Goal: Transaction & Acquisition: Purchase product/service

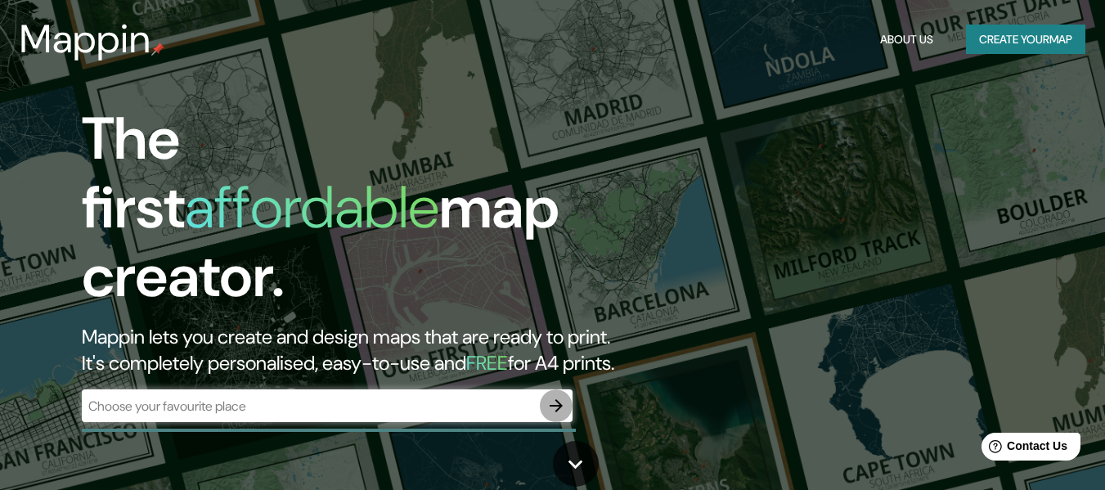
click at [560, 396] on icon "button" at bounding box center [556, 406] width 20 height 20
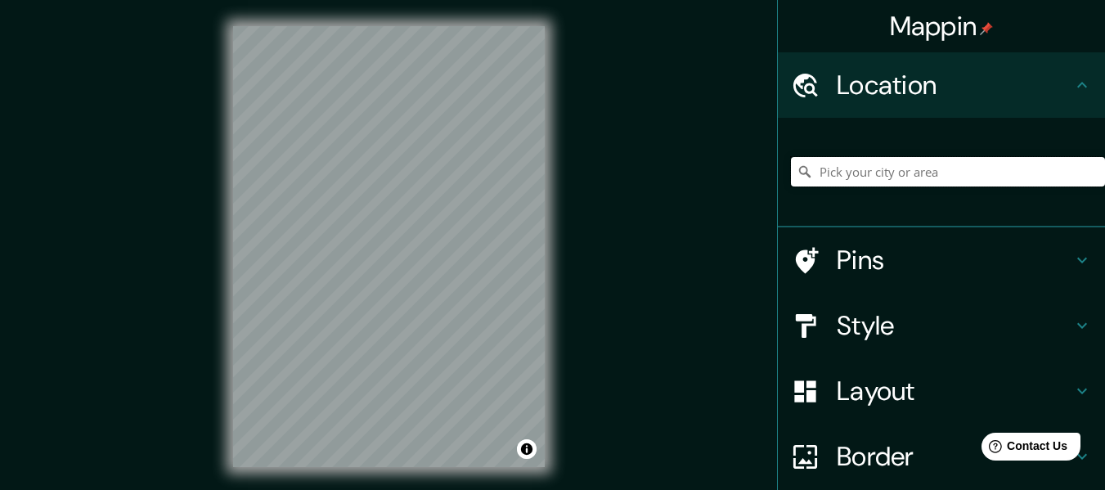
click at [967, 173] on input "Pick your city or area" at bounding box center [948, 171] width 314 height 29
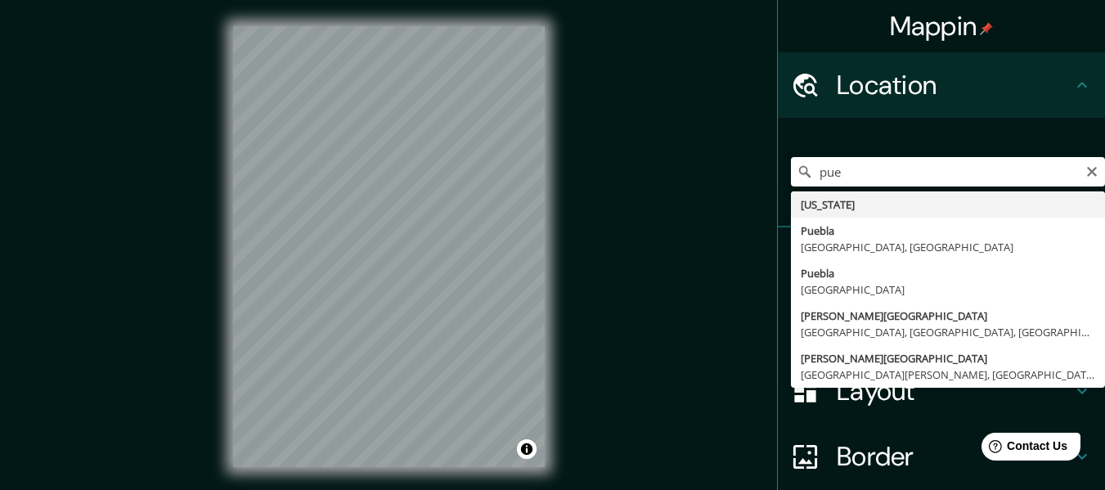
type input "[GEOGRAPHIC_DATA], [GEOGRAPHIC_DATA], [GEOGRAPHIC_DATA]"
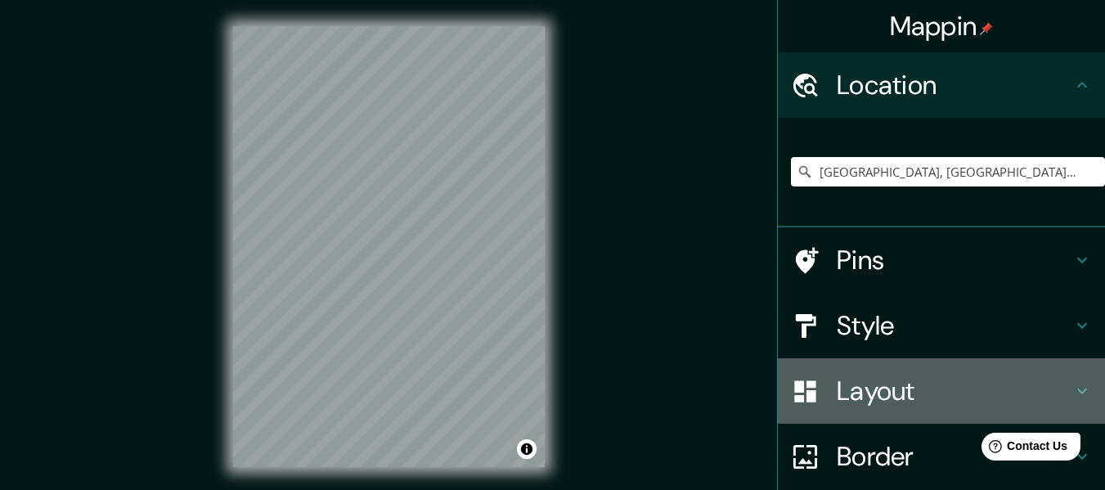
click at [854, 400] on h4 "Layout" at bounding box center [953, 390] width 235 height 33
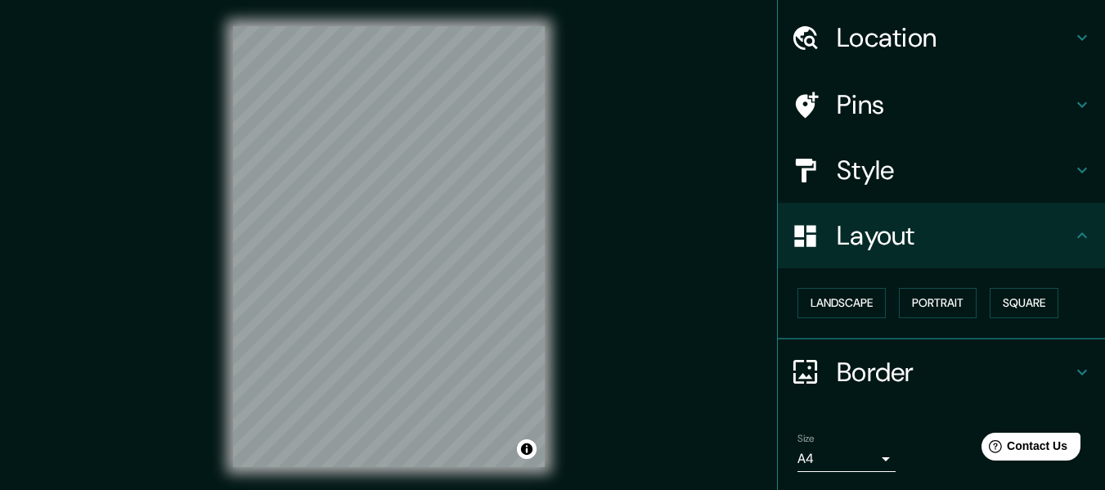
scroll to position [98, 0]
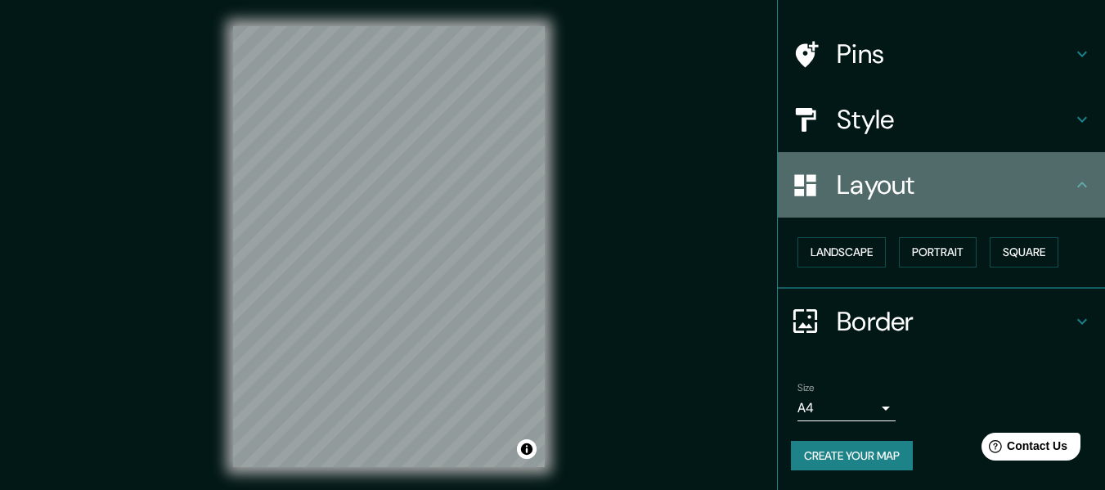
click at [1075, 202] on div "Layout" at bounding box center [941, 184] width 327 height 65
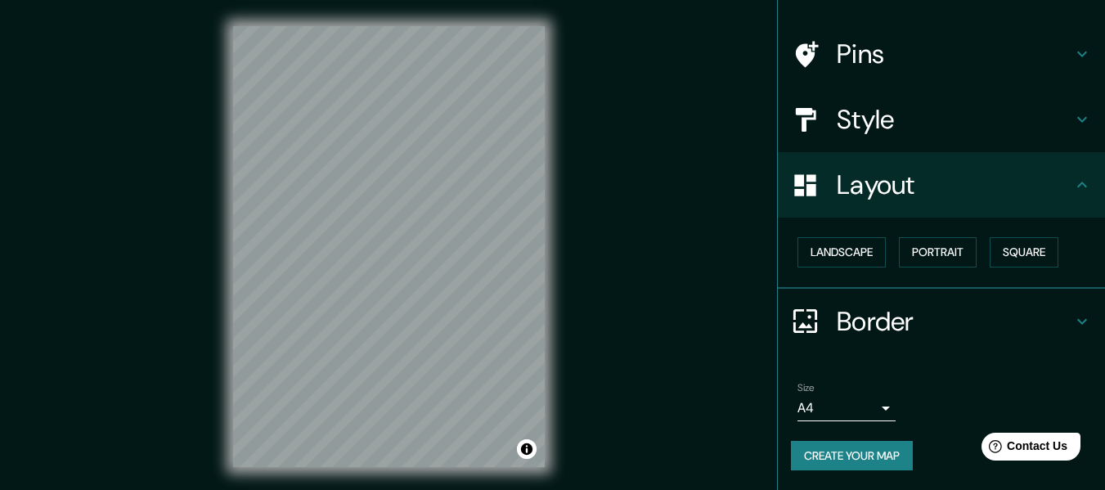
click at [1048, 125] on h4 "Style" at bounding box center [953, 119] width 235 height 33
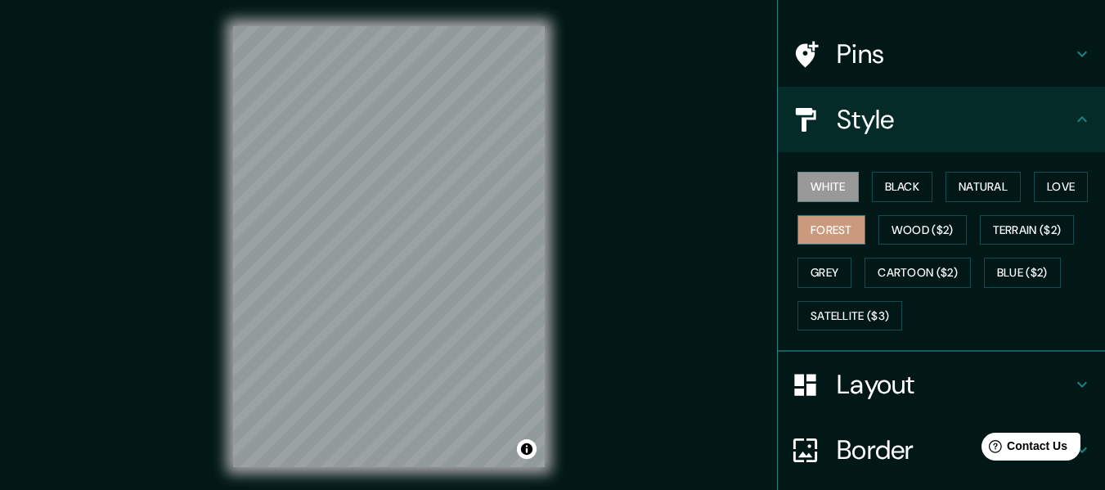
click at [818, 236] on button "Forest" at bounding box center [831, 230] width 68 height 30
click at [925, 227] on button "Wood ($2)" at bounding box center [922, 230] width 88 height 30
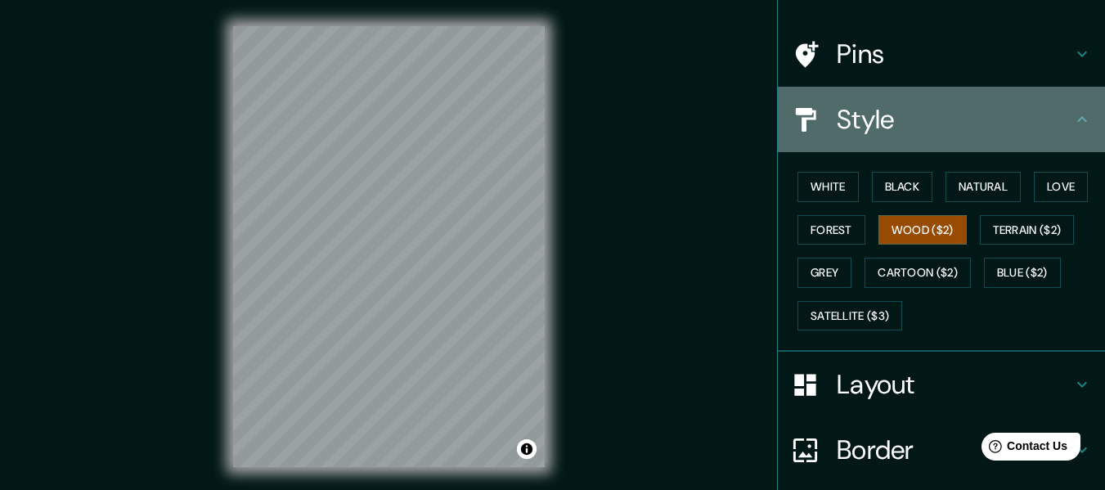
click at [1076, 121] on icon at bounding box center [1082, 120] width 20 height 20
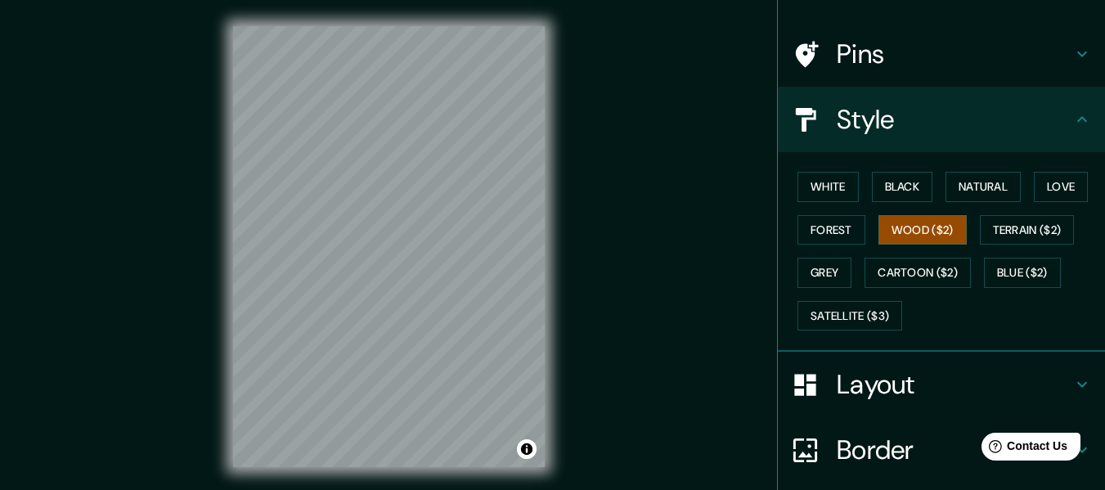
click at [1076, 119] on icon at bounding box center [1082, 120] width 20 height 20
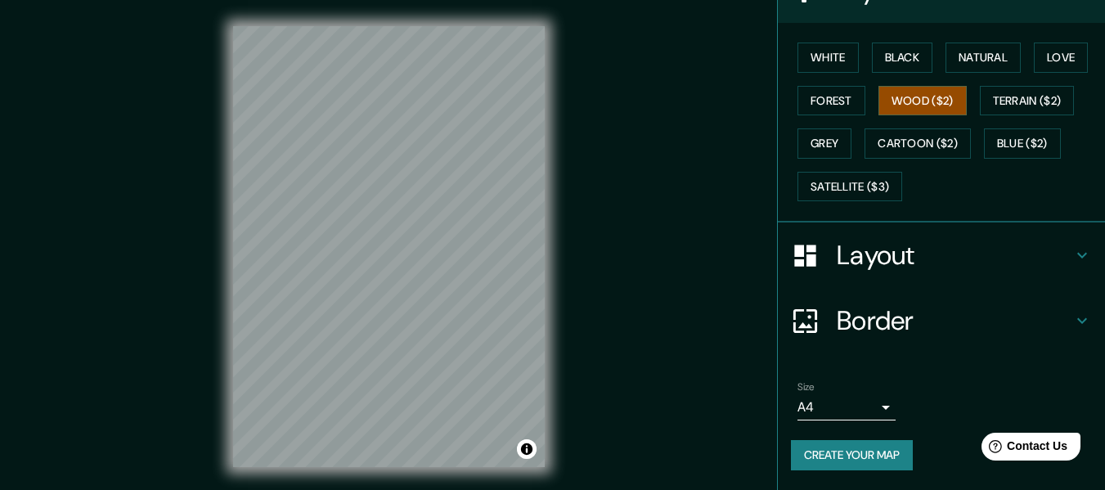
scroll to position [29, 0]
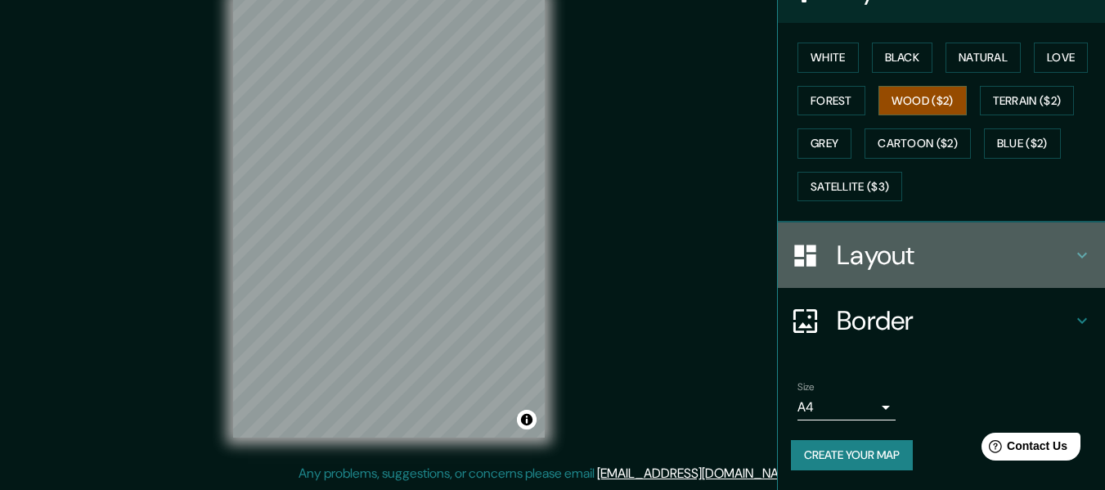
click at [1039, 264] on h4 "Layout" at bounding box center [953, 255] width 235 height 33
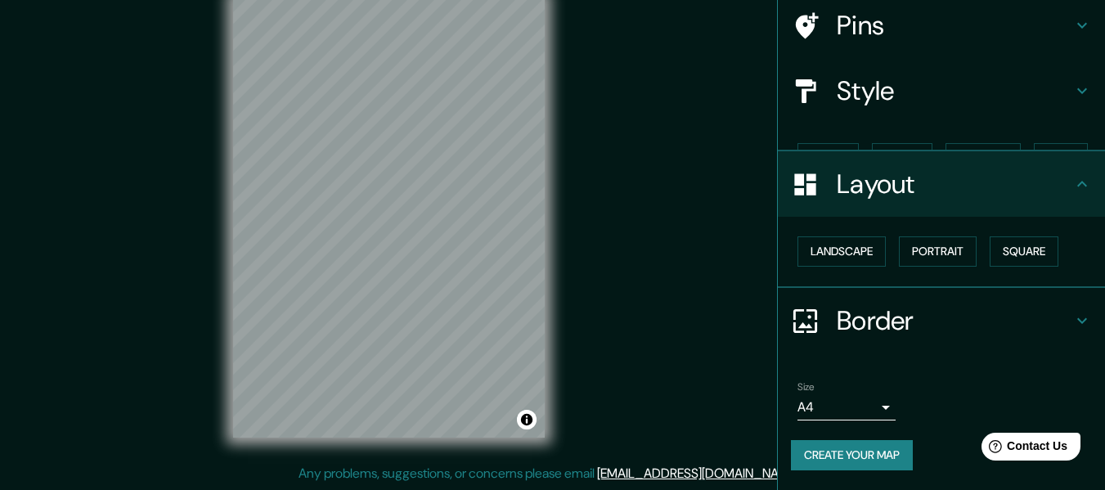
scroll to position [98, 0]
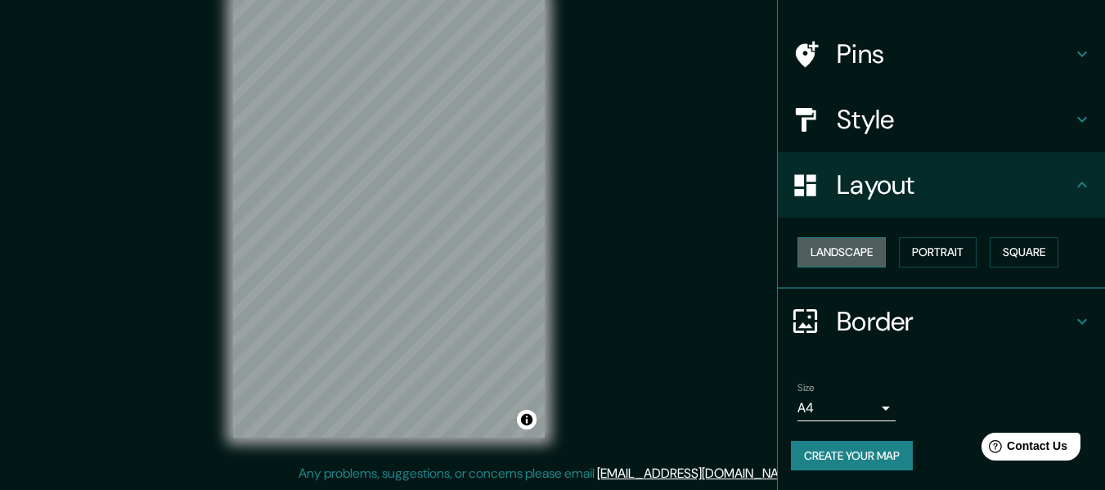
click at [872, 251] on button "Landscape" at bounding box center [841, 252] width 88 height 30
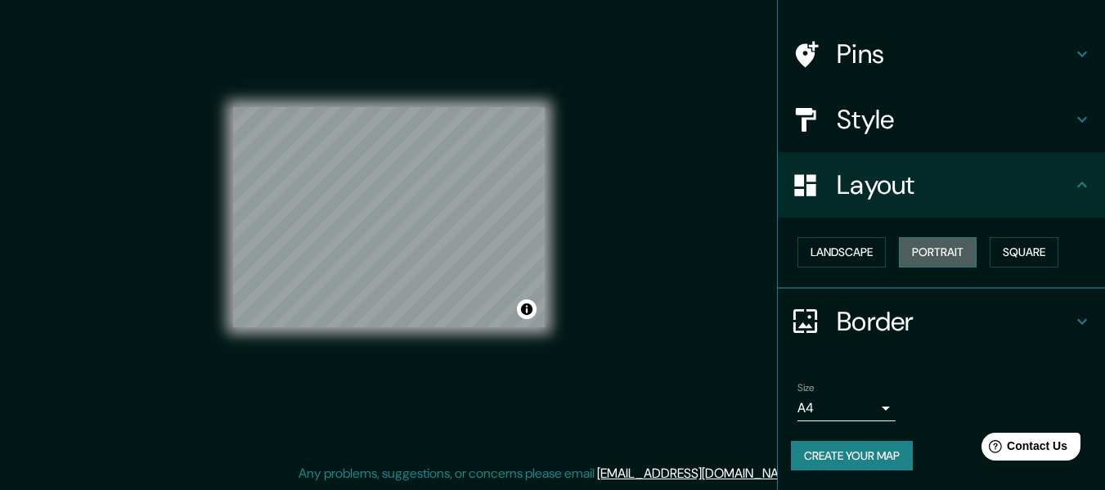
drag, startPoint x: 890, startPoint y: 249, endPoint x: 907, endPoint y: 253, distance: 17.5
click at [899, 250] on button "Portrait" at bounding box center [938, 252] width 78 height 30
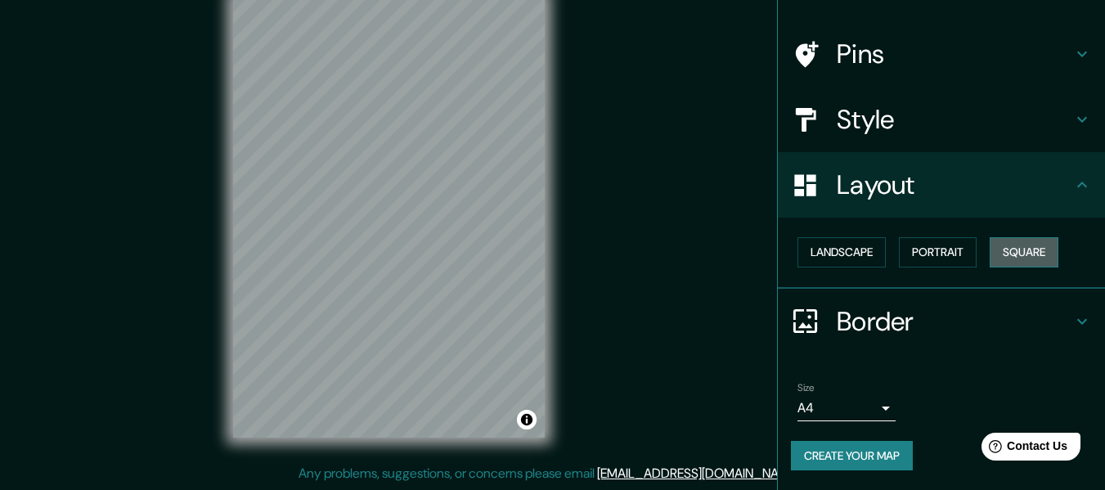
click at [997, 245] on button "Square" at bounding box center [1023, 252] width 69 height 30
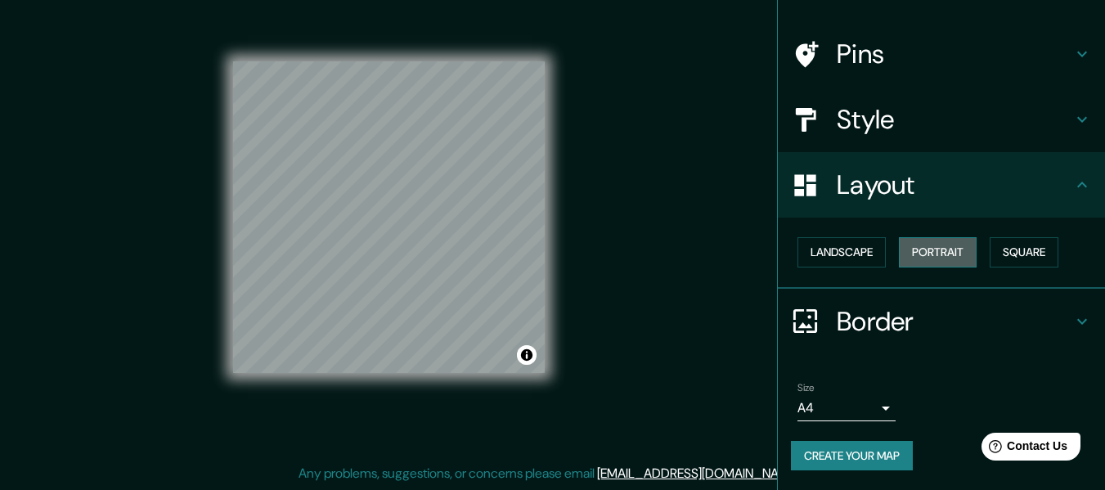
click at [954, 249] on button "Portrait" at bounding box center [938, 252] width 78 height 30
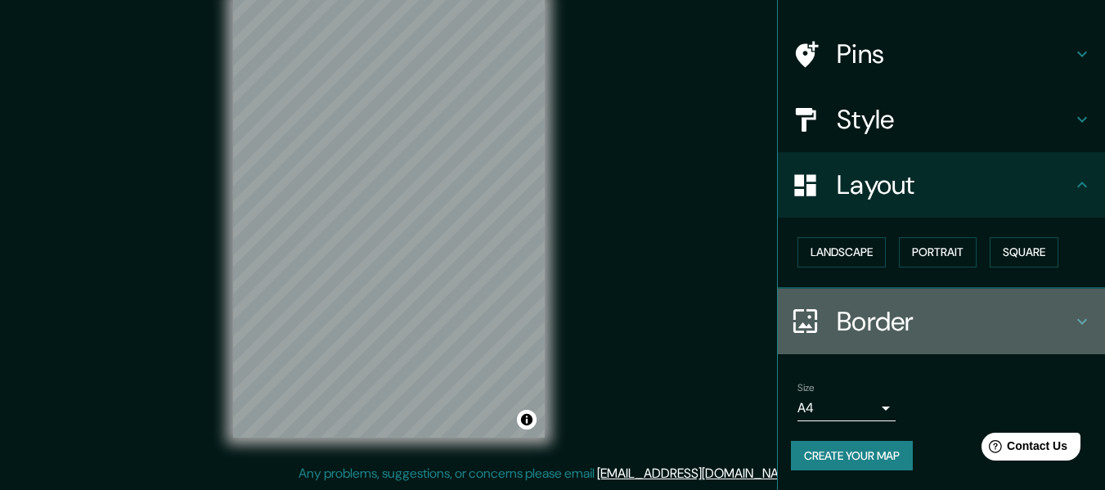
click at [1072, 313] on icon at bounding box center [1082, 322] width 20 height 20
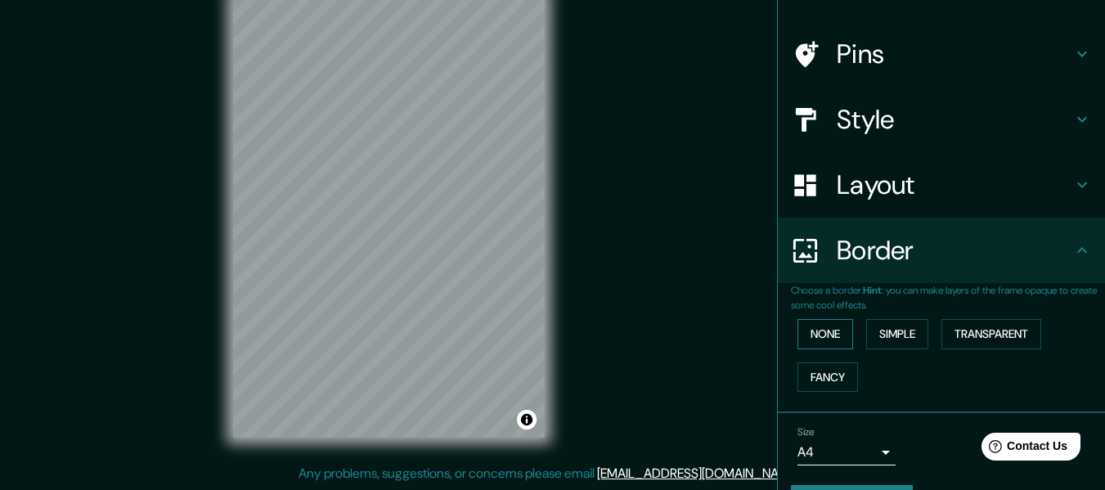
click at [831, 343] on button "None" at bounding box center [825, 334] width 56 height 30
click at [871, 336] on button "Simple" at bounding box center [897, 334] width 62 height 30
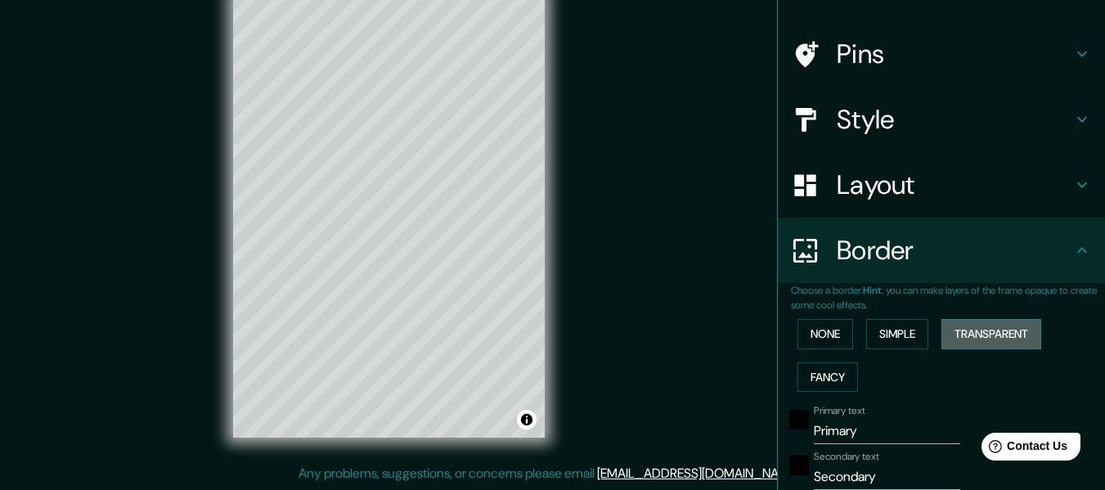
click at [949, 338] on button "Transparent" at bounding box center [991, 334] width 100 height 30
click at [840, 372] on button "Fancy" at bounding box center [827, 377] width 61 height 30
click at [828, 344] on button "None" at bounding box center [825, 334] width 56 height 30
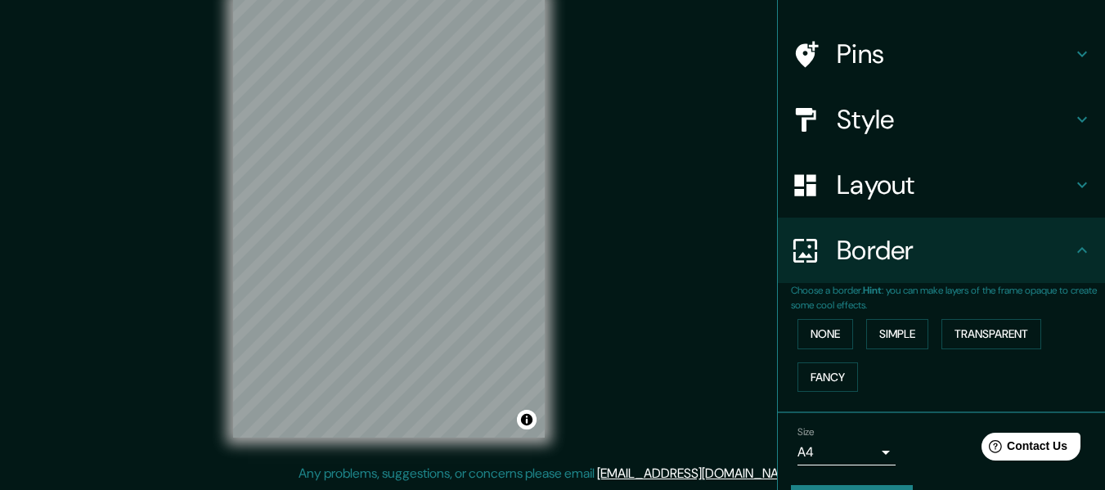
click at [1076, 244] on icon at bounding box center [1082, 250] width 20 height 20
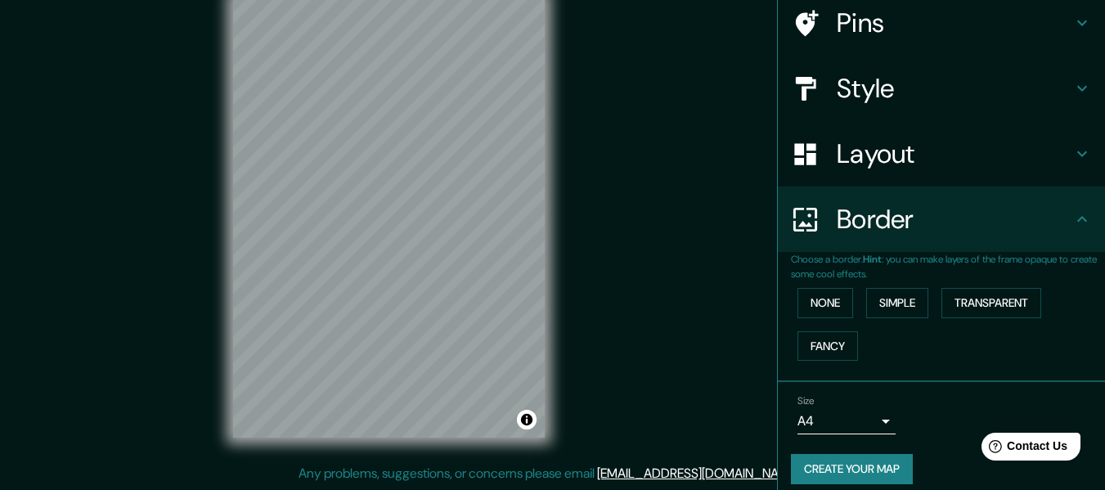
scroll to position [143, 0]
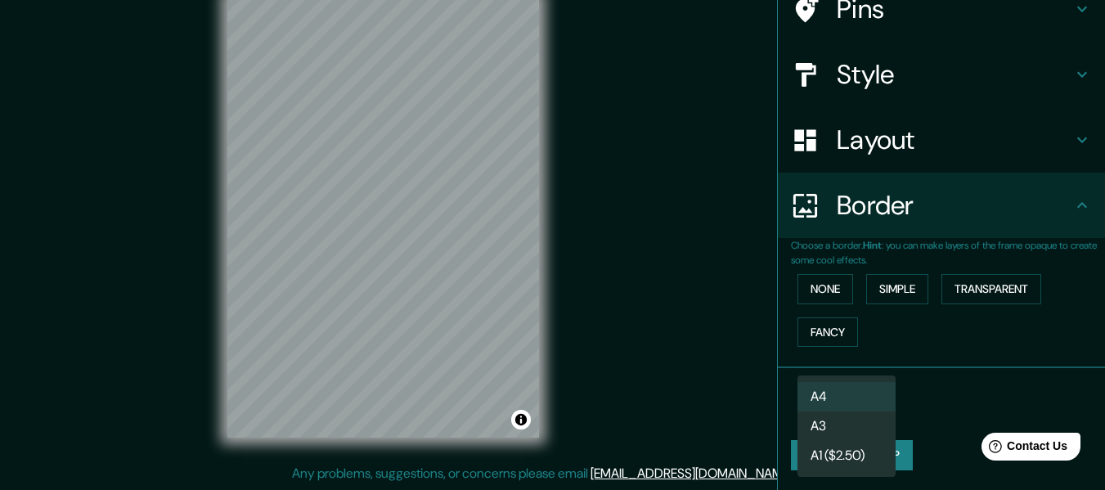
click at [868, 402] on body "Mappin Location [GEOGRAPHIC_DATA], [GEOGRAPHIC_DATA], [GEOGRAPHIC_DATA] Pins St…" at bounding box center [552, 216] width 1105 height 490
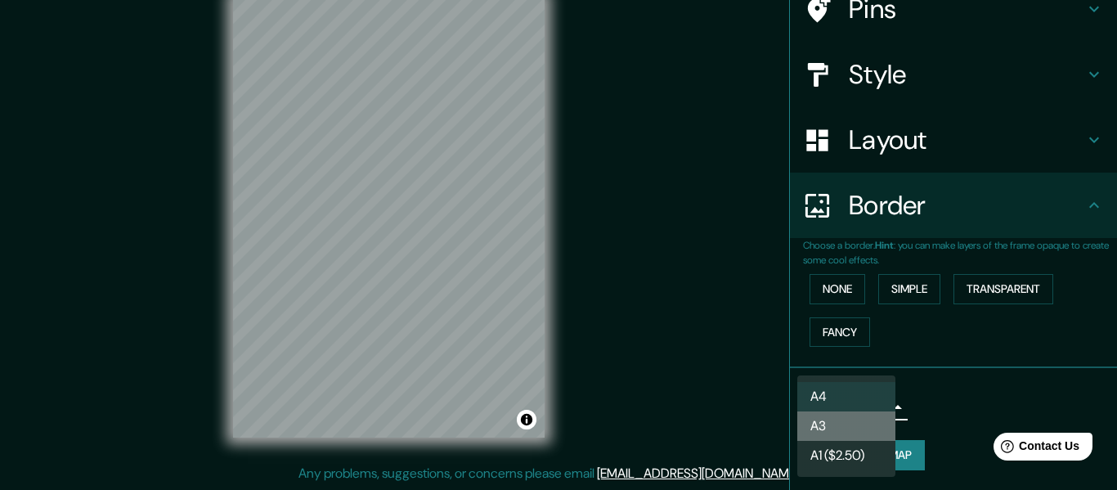
click at [862, 415] on li "A3" at bounding box center [846, 425] width 98 height 29
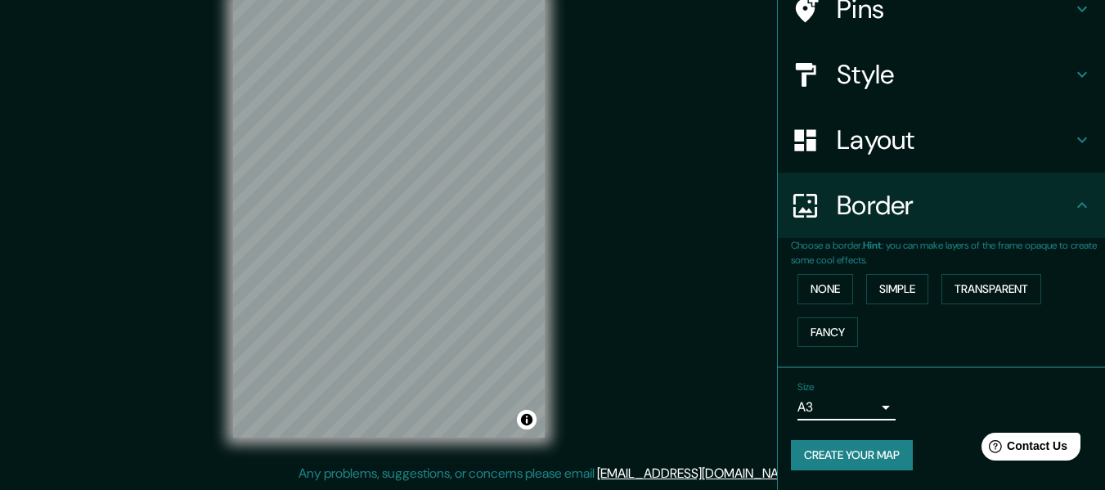
click at [936, 384] on div "Size A3 a4" at bounding box center [941, 400] width 301 height 52
click at [889, 457] on button "Create your map" at bounding box center [852, 455] width 122 height 30
click at [889, 456] on button "Create your map" at bounding box center [852, 455] width 122 height 30
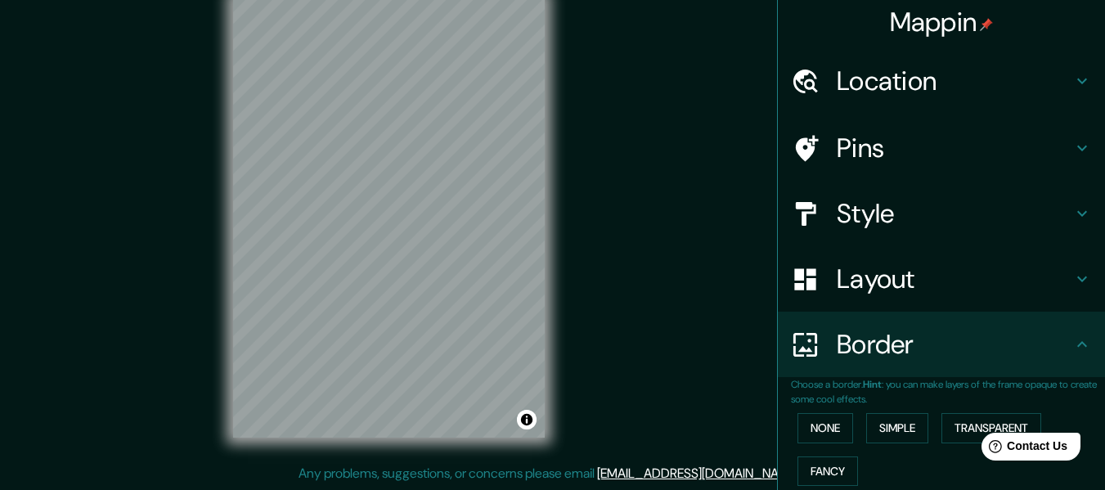
scroll to position [0, 0]
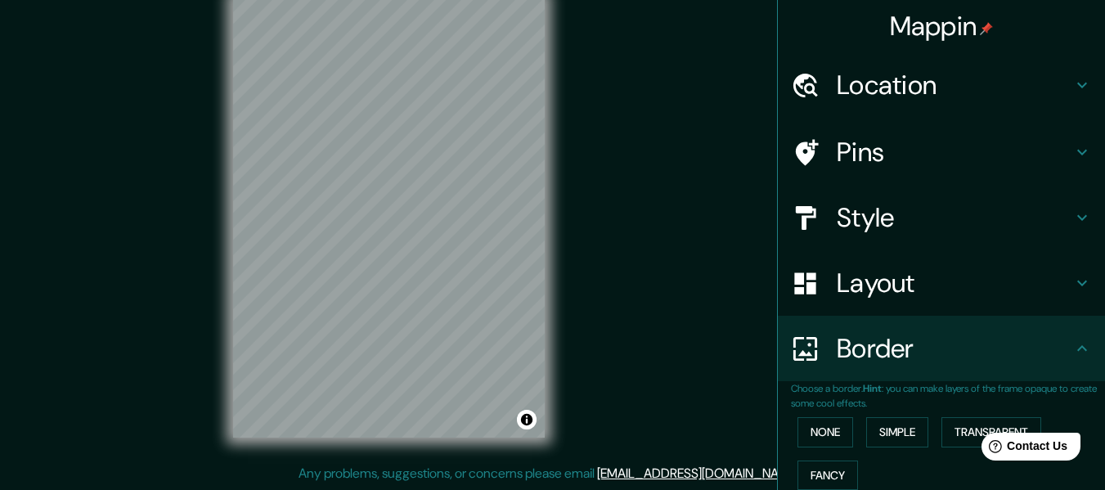
click at [882, 145] on h4 "Pins" at bounding box center [953, 152] width 235 height 33
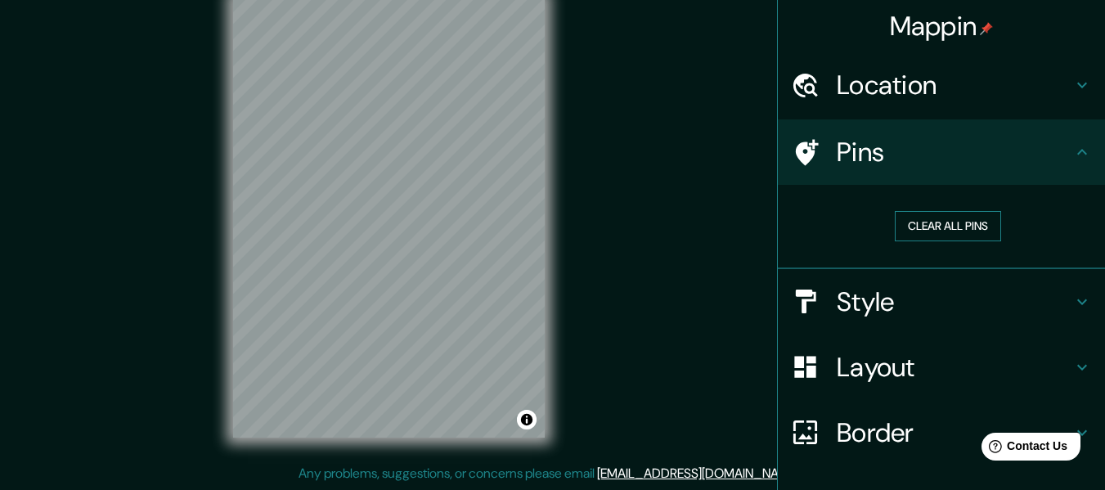
click at [912, 229] on button "Clear all pins" at bounding box center [947, 226] width 106 height 30
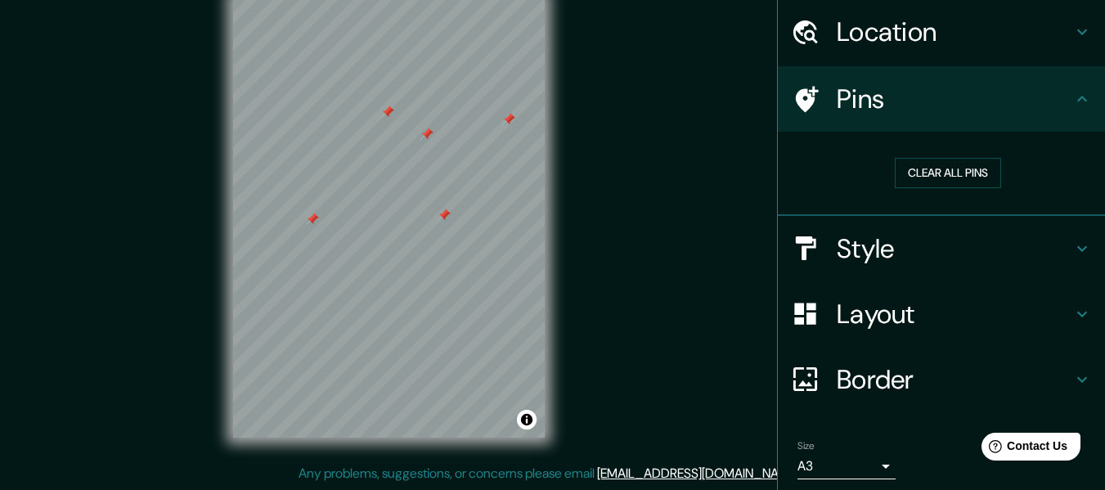
scroll to position [111, 0]
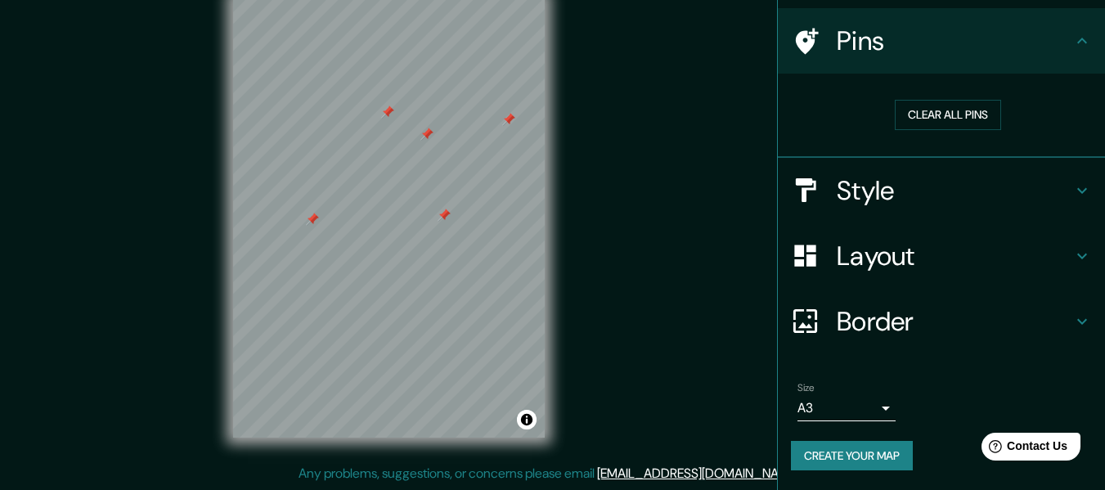
click at [845, 447] on button "Create your map" at bounding box center [852, 456] width 122 height 30
drag, startPoint x: 845, startPoint y: 447, endPoint x: 965, endPoint y: 273, distance: 211.1
click at [848, 443] on div "Create your map" at bounding box center [941, 456] width 301 height 30
click at [1072, 40] on icon at bounding box center [1082, 41] width 20 height 20
click at [1077, 40] on icon at bounding box center [1082, 41] width 10 height 6
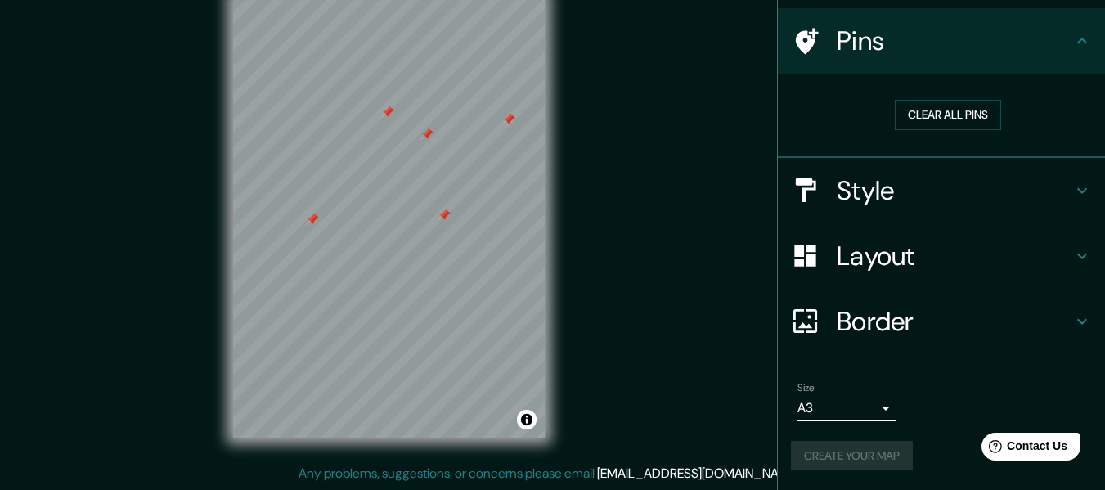
click at [854, 441] on div "Create your map" at bounding box center [941, 456] width 301 height 30
click at [873, 409] on body "Mappin Location [GEOGRAPHIC_DATA], [GEOGRAPHIC_DATA], [GEOGRAPHIC_DATA] Pins Cl…" at bounding box center [552, 216] width 1105 height 490
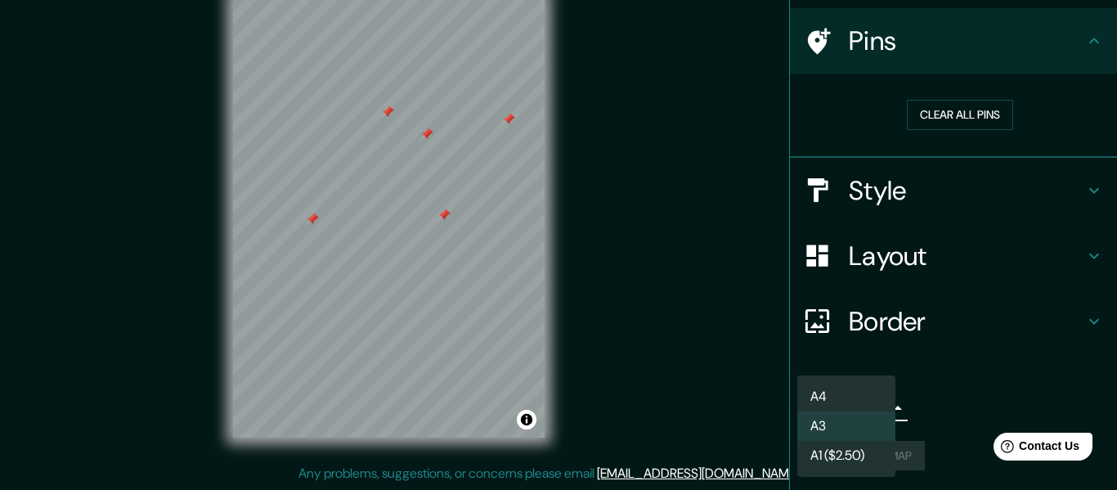
click at [890, 383] on li "A4" at bounding box center [846, 396] width 98 height 29
type input "single"
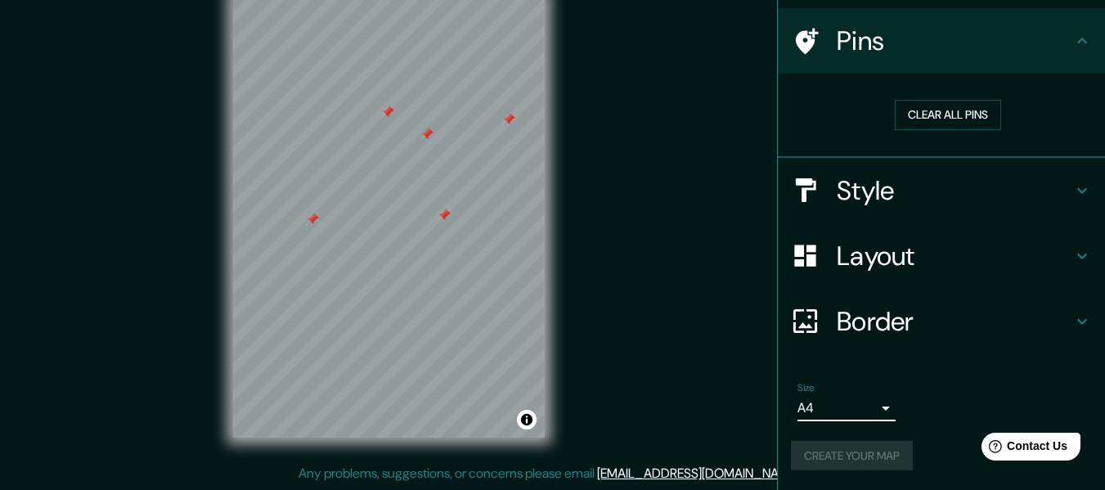
click at [846, 450] on div "Create your map" at bounding box center [941, 456] width 301 height 30
click at [846, 451] on div "Create your map" at bounding box center [941, 456] width 301 height 30
drag, startPoint x: 846, startPoint y: 451, endPoint x: 766, endPoint y: 424, distance: 84.5
click at [845, 451] on div "Create your map" at bounding box center [941, 456] width 301 height 30
click at [572, 289] on div "Mappin Location [GEOGRAPHIC_DATA], [GEOGRAPHIC_DATA], [GEOGRAPHIC_DATA] Pins Cl…" at bounding box center [552, 230] width 1105 height 519
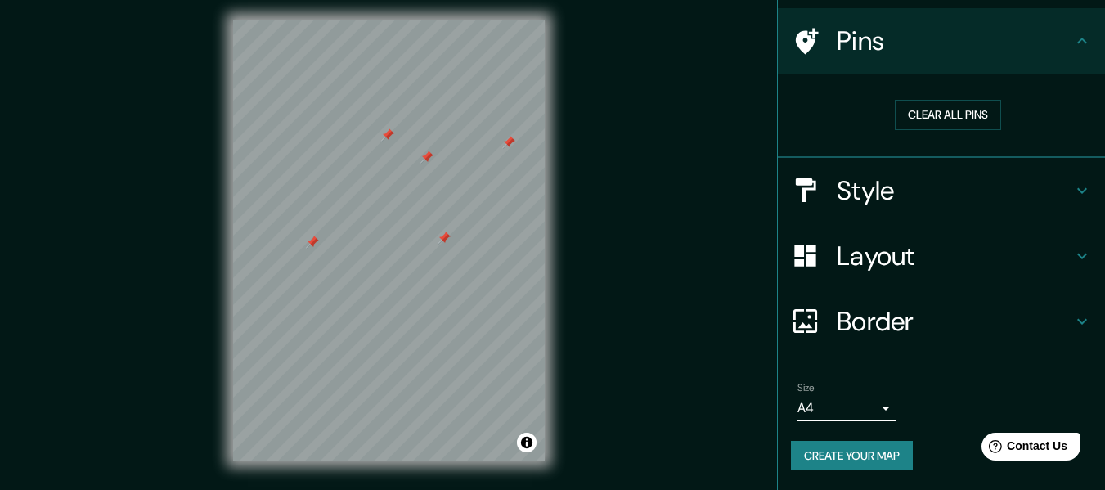
scroll to position [0, 0]
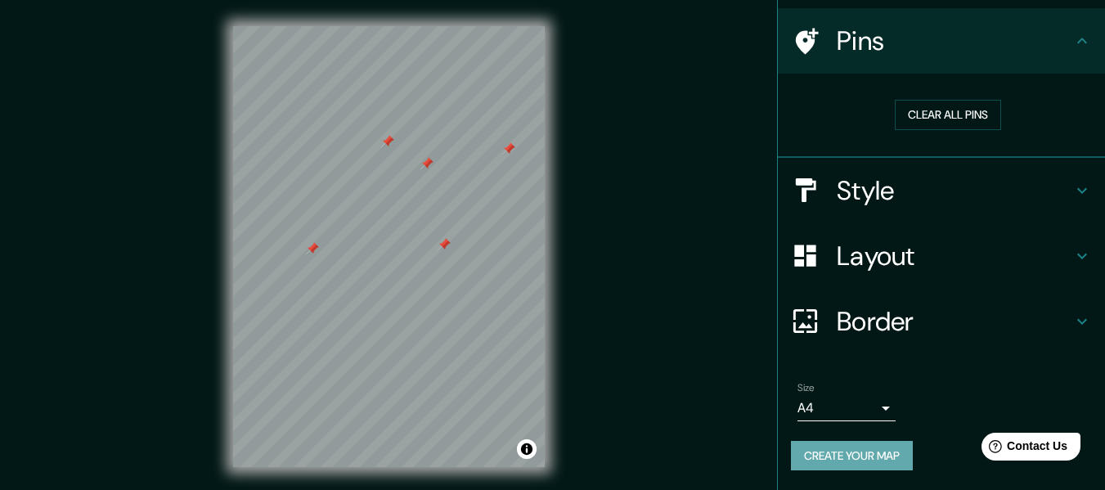
click at [854, 465] on button "Create your map" at bounding box center [852, 456] width 122 height 30
click at [886, 462] on div "Create your map" at bounding box center [941, 456] width 301 height 30
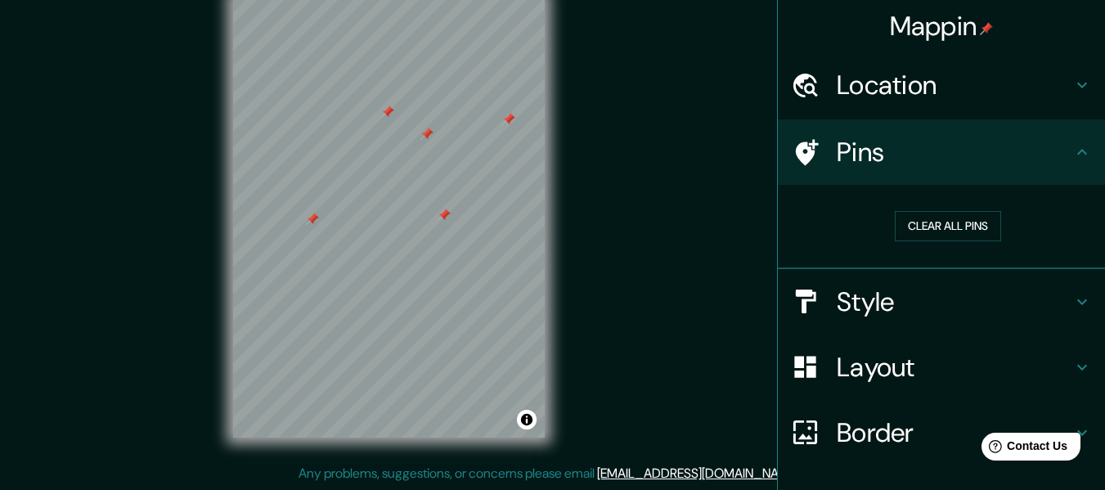
scroll to position [111, 0]
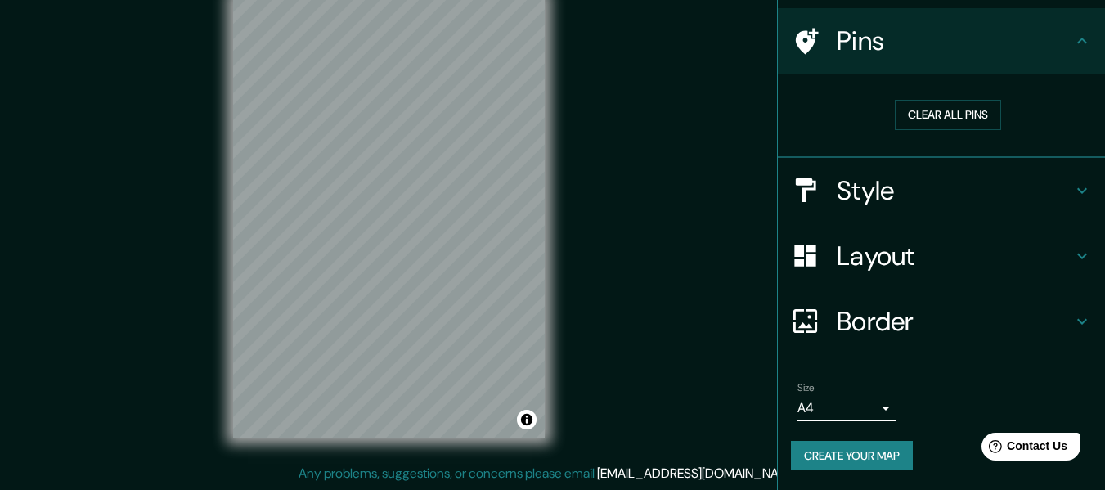
click at [567, 366] on div "© Mapbox © OpenStreetMap Improve this map" at bounding box center [389, 217] width 364 height 493
click at [571, 418] on div "Mappin Location [GEOGRAPHIC_DATA], [GEOGRAPHIC_DATA], [GEOGRAPHIC_DATA] Pins Cl…" at bounding box center [552, 230] width 1105 height 519
